Goal: Information Seeking & Learning: Learn about a topic

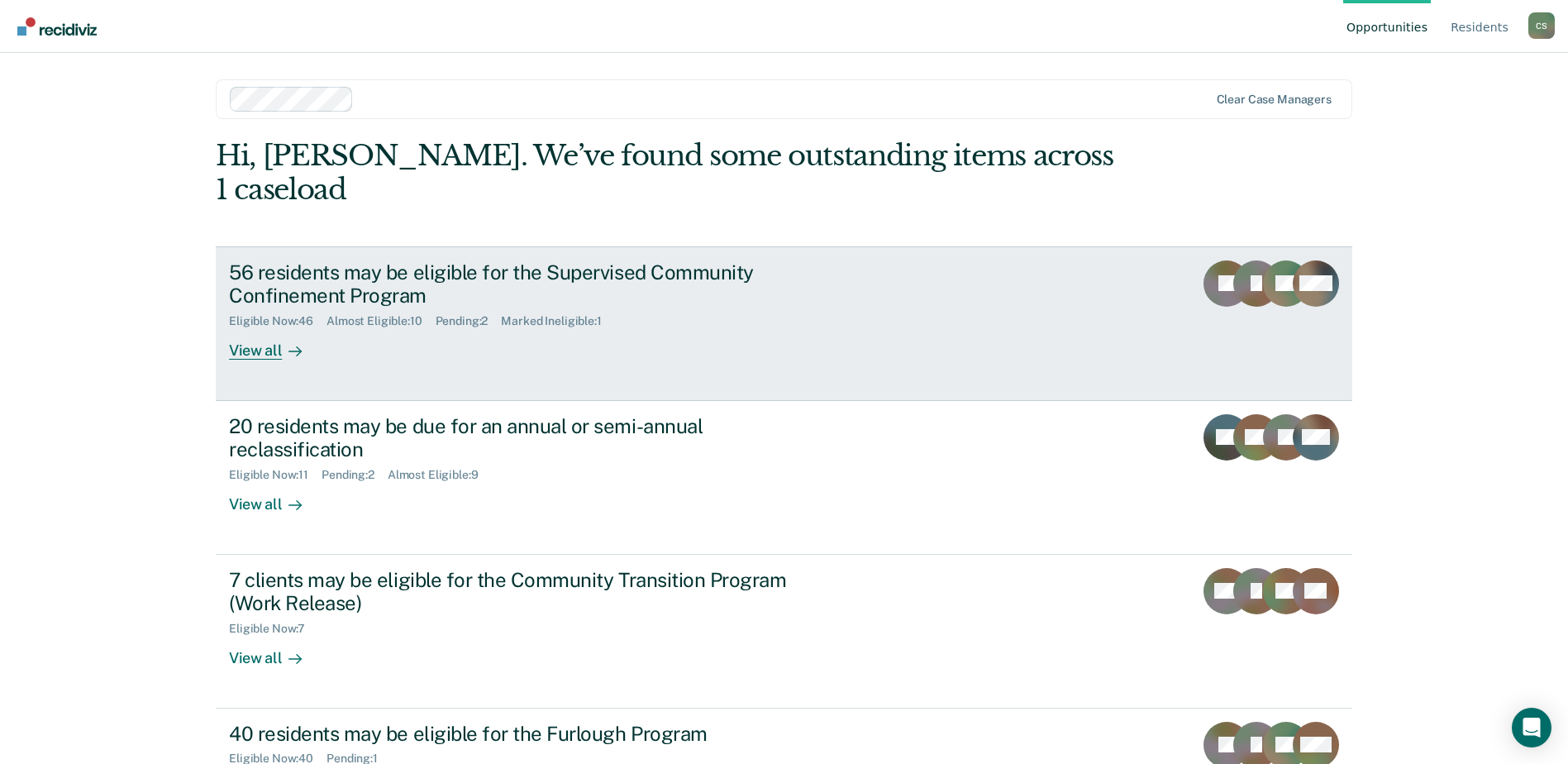
click at [262, 329] on div "View all" at bounding box center [275, 345] width 92 height 32
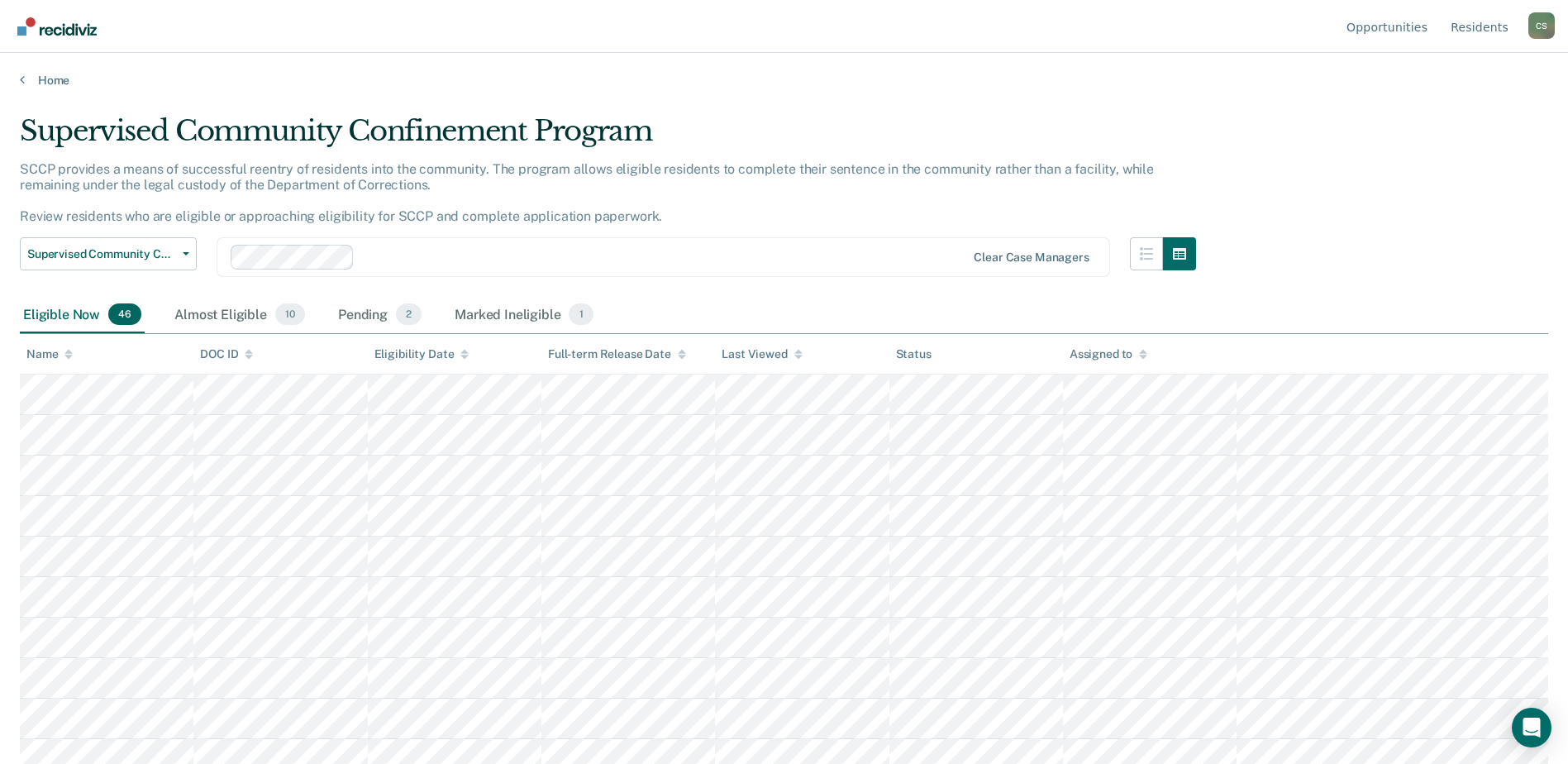
click at [69, 357] on icon at bounding box center [68, 357] width 8 height 4
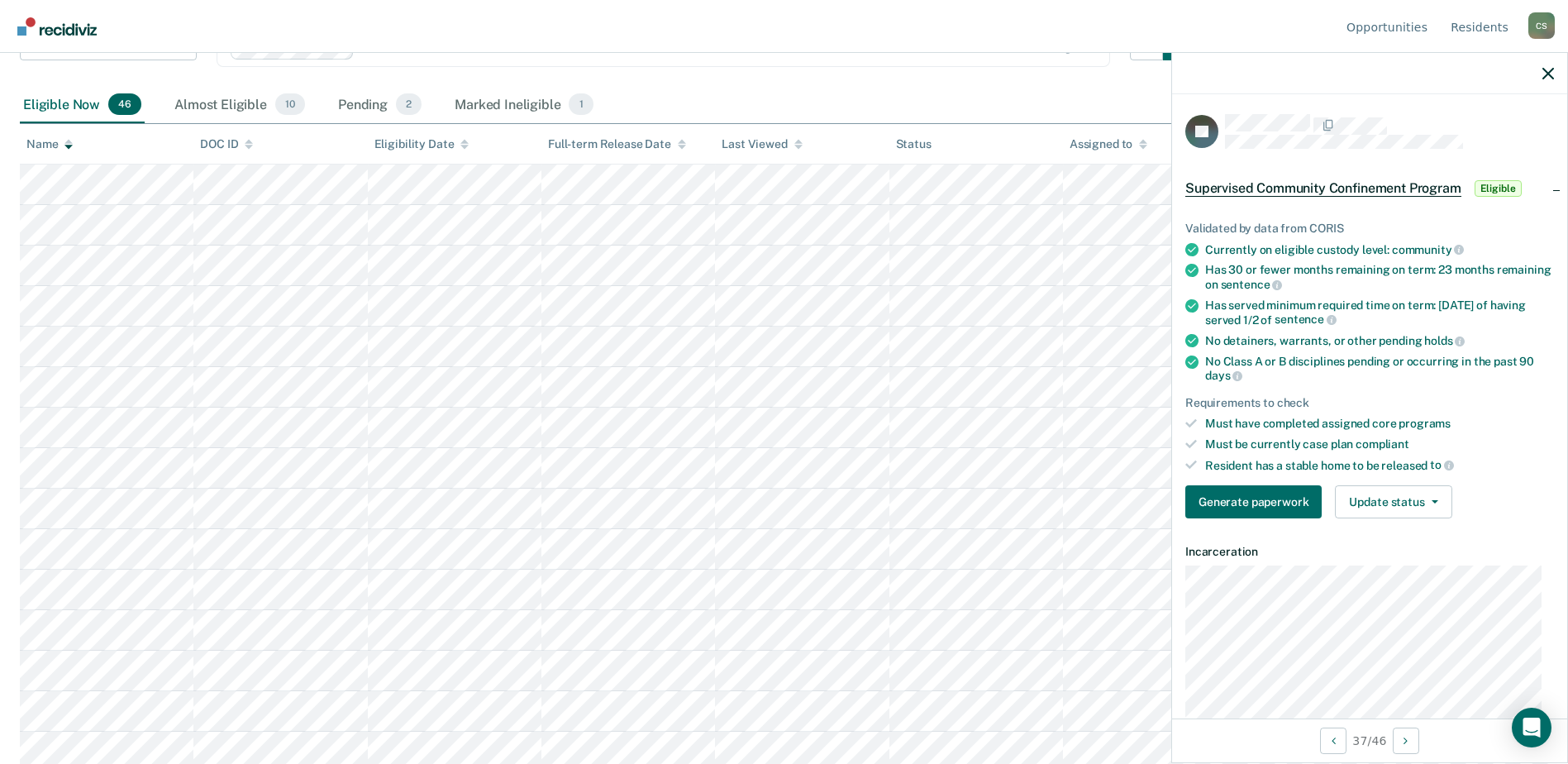
scroll to position [248, 0]
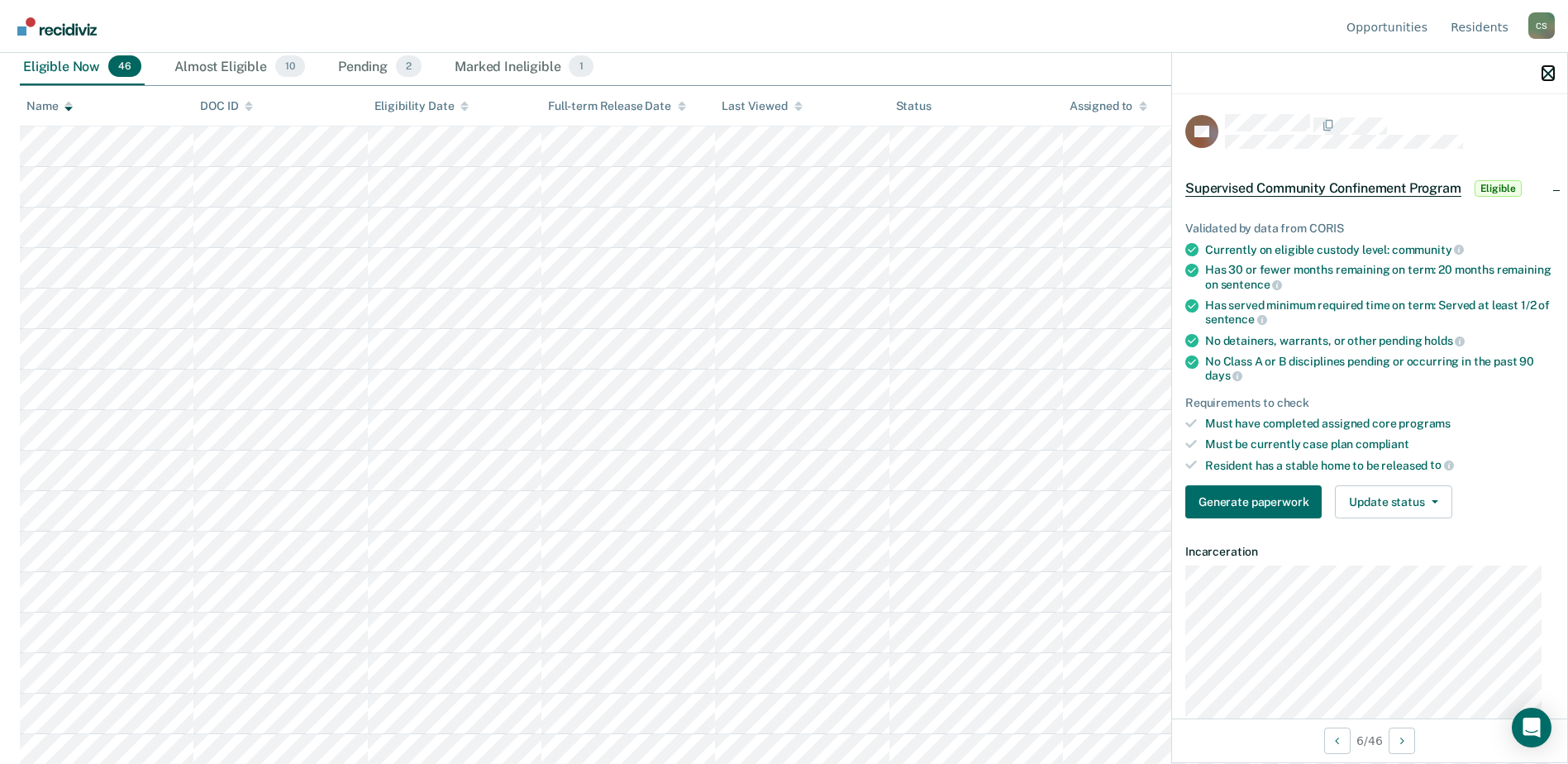
click at [1549, 76] on icon "button" at bounding box center [1547, 74] width 12 height 12
